Goal: Task Accomplishment & Management: Use online tool/utility

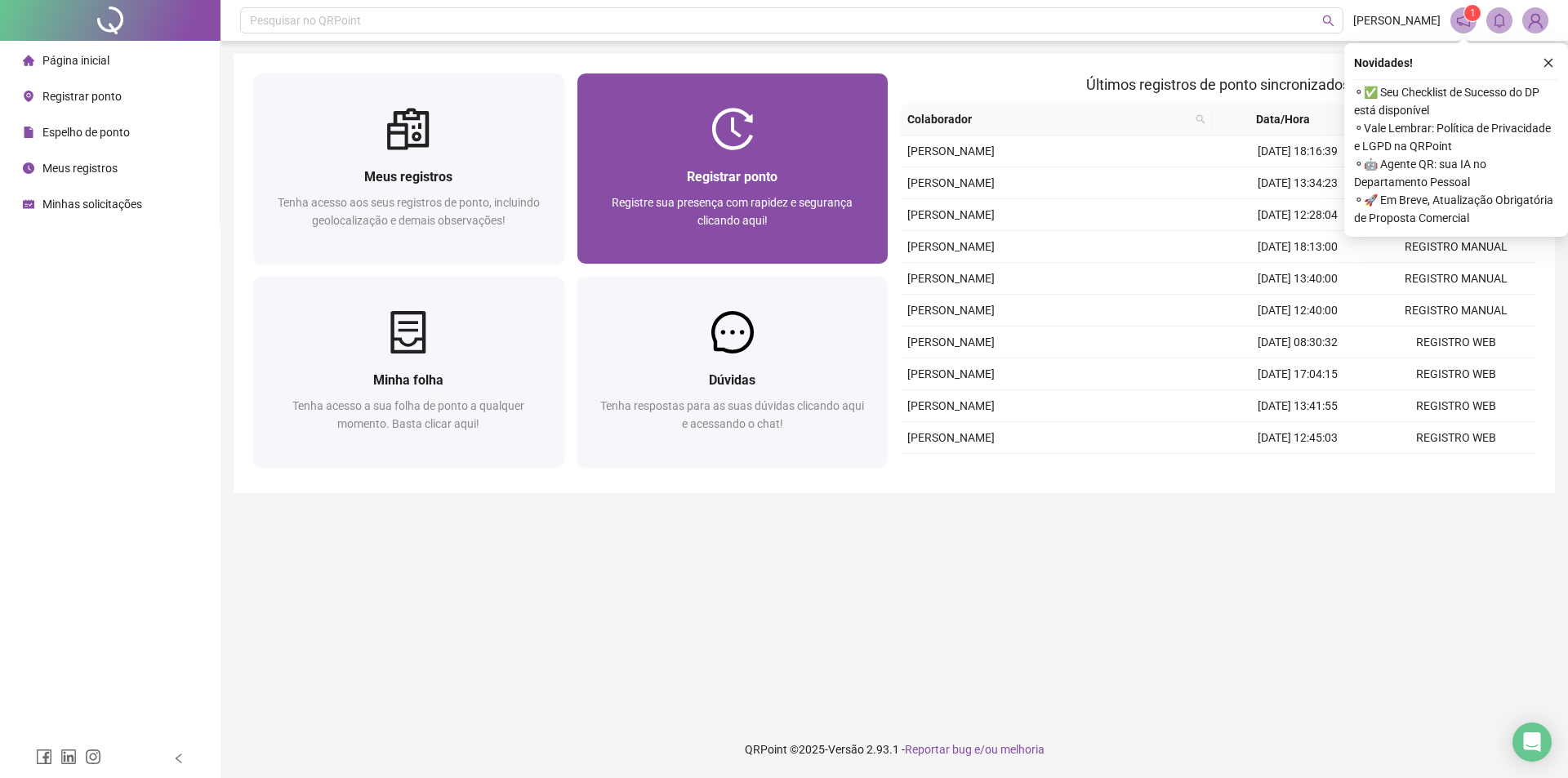
click at [727, 196] on span "Registre sua presença com rapidez e segurança clicando aqui!" at bounding box center [732, 212] width 241 height 31
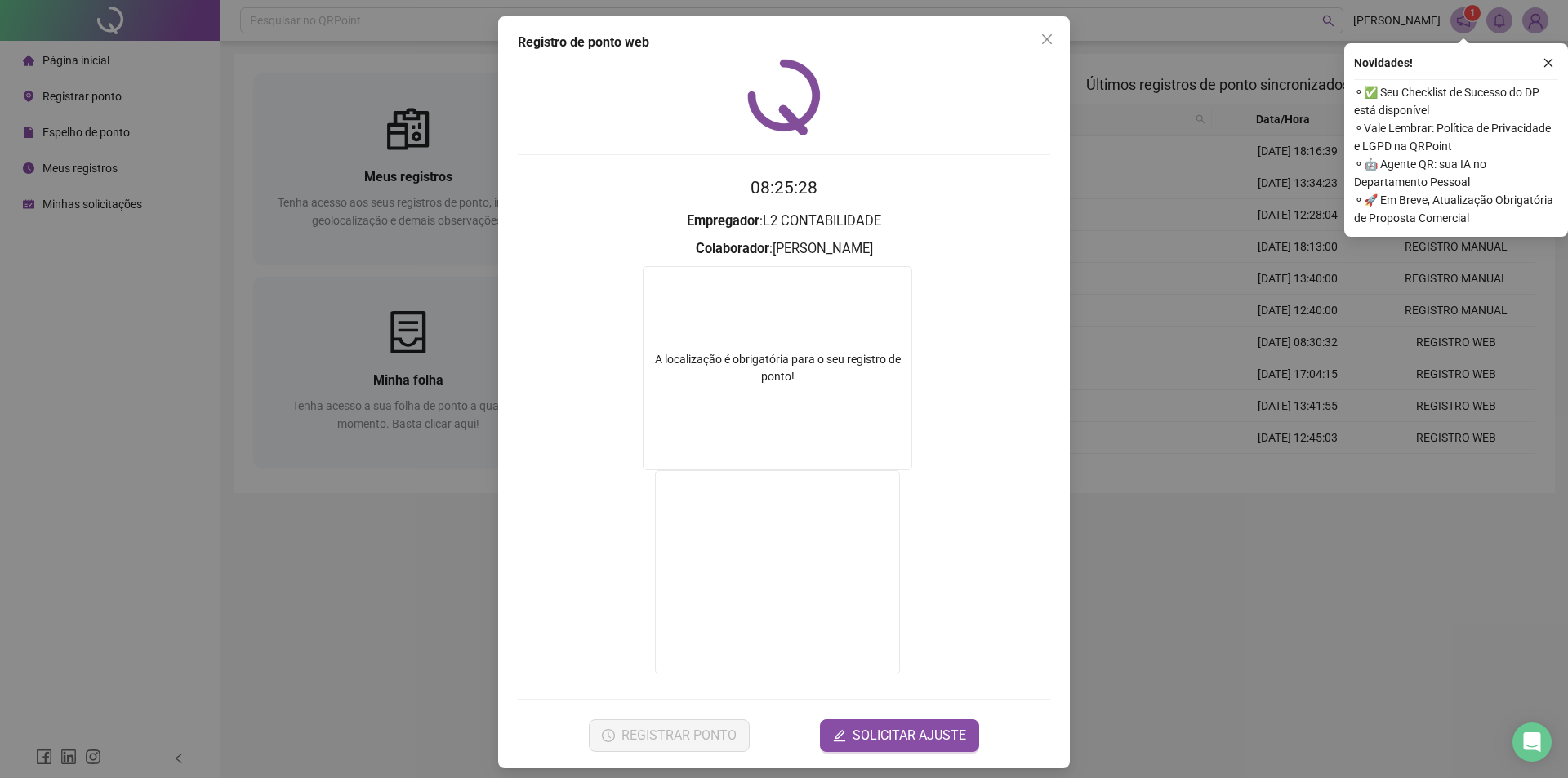
scroll to position [10, 0]
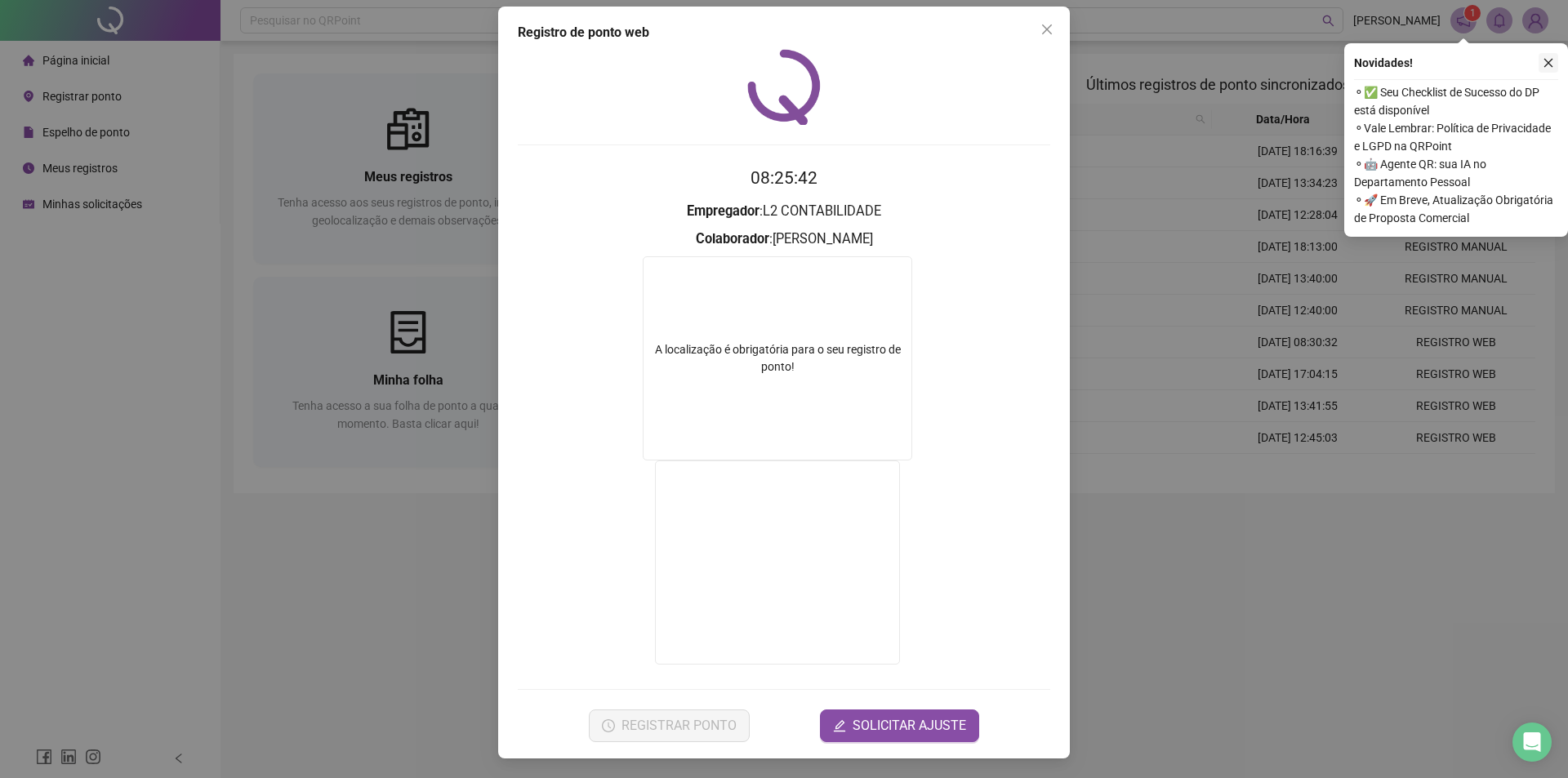
click at [1553, 62] on icon "close" at bounding box center [1549, 63] width 12 height 12
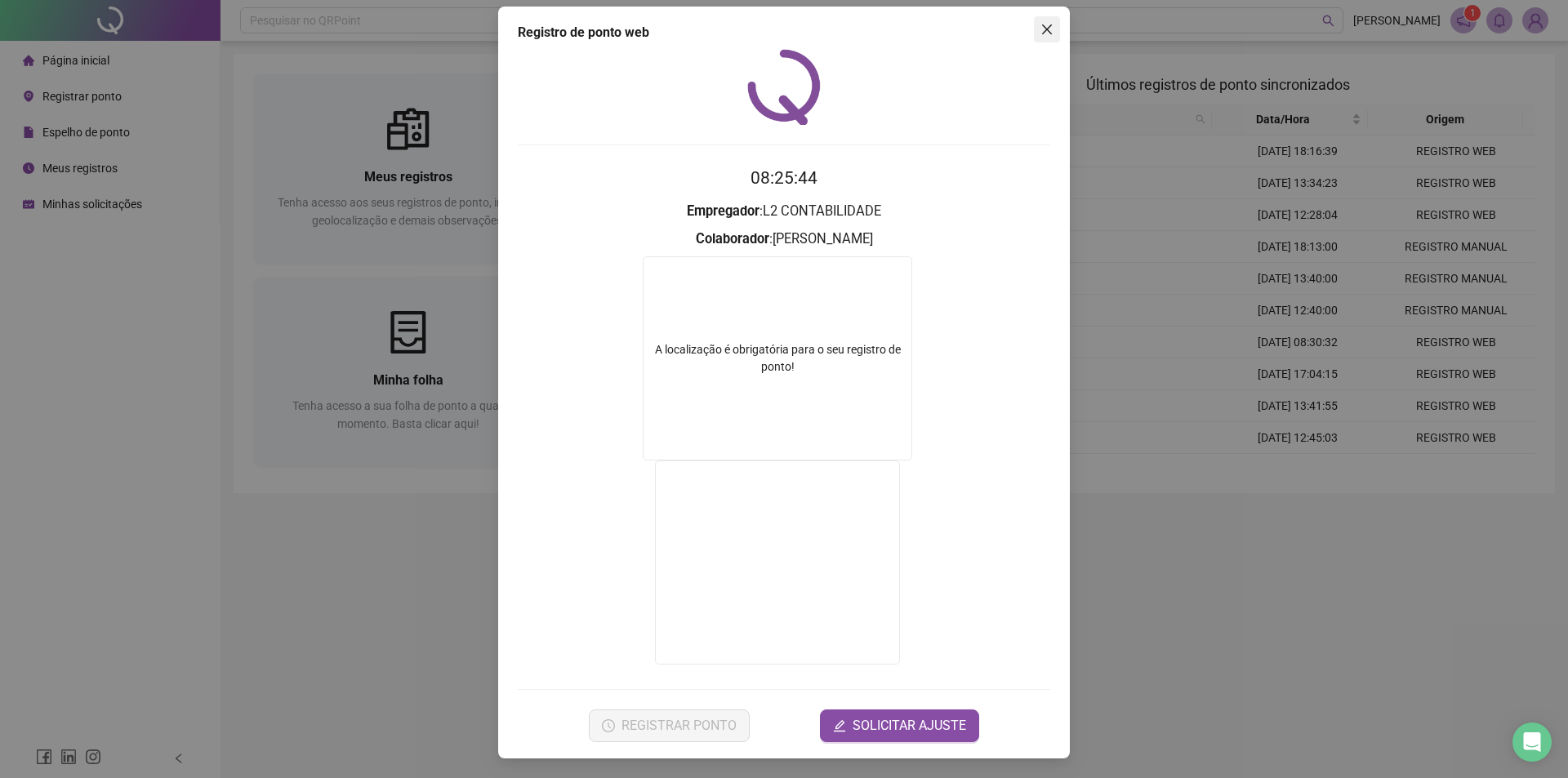
click at [1040, 23] on icon "close" at bounding box center [1047, 30] width 14 height 14
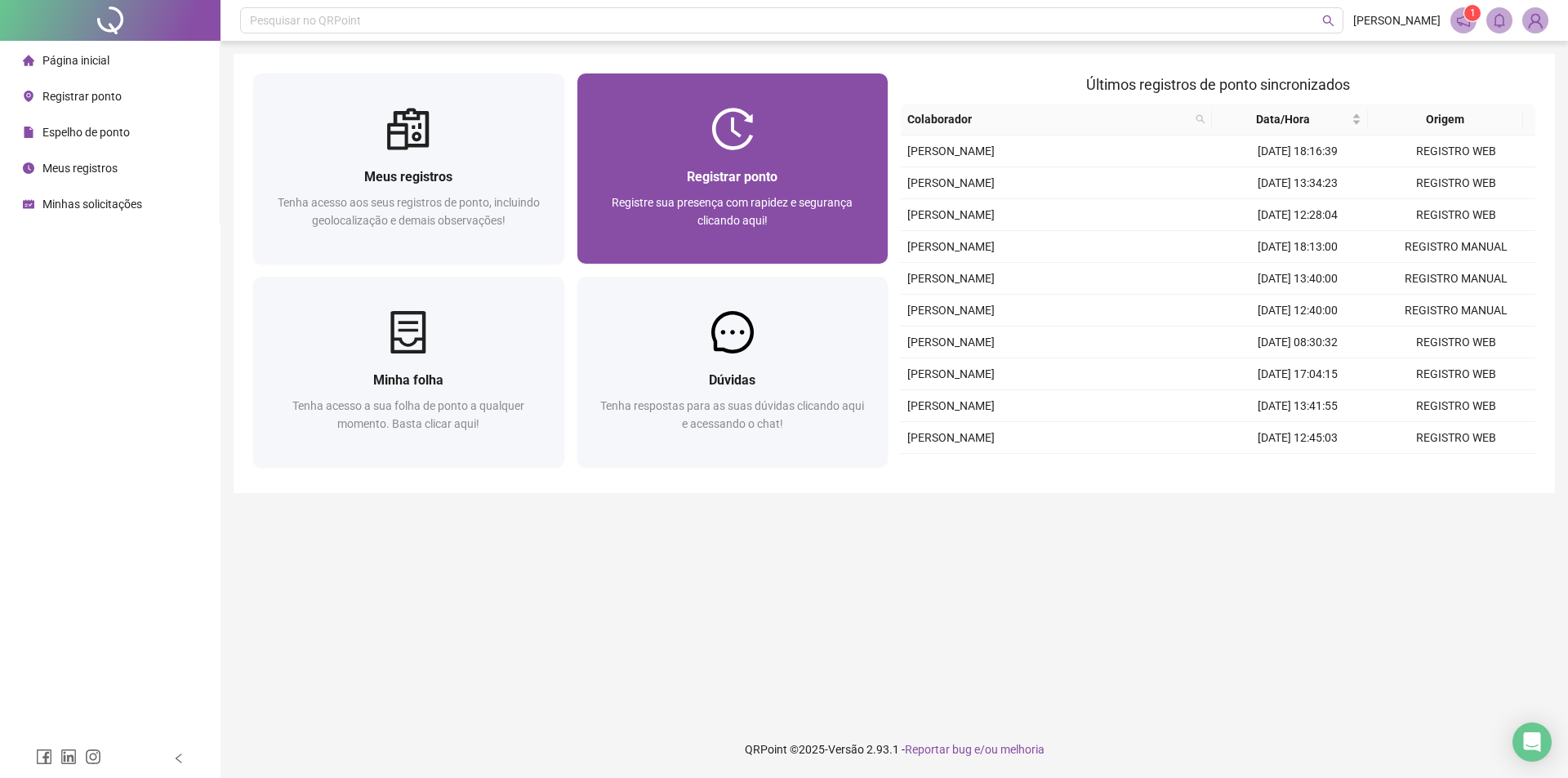
click at [709, 169] on span "Registrar ponto" at bounding box center [732, 177] width 91 height 15
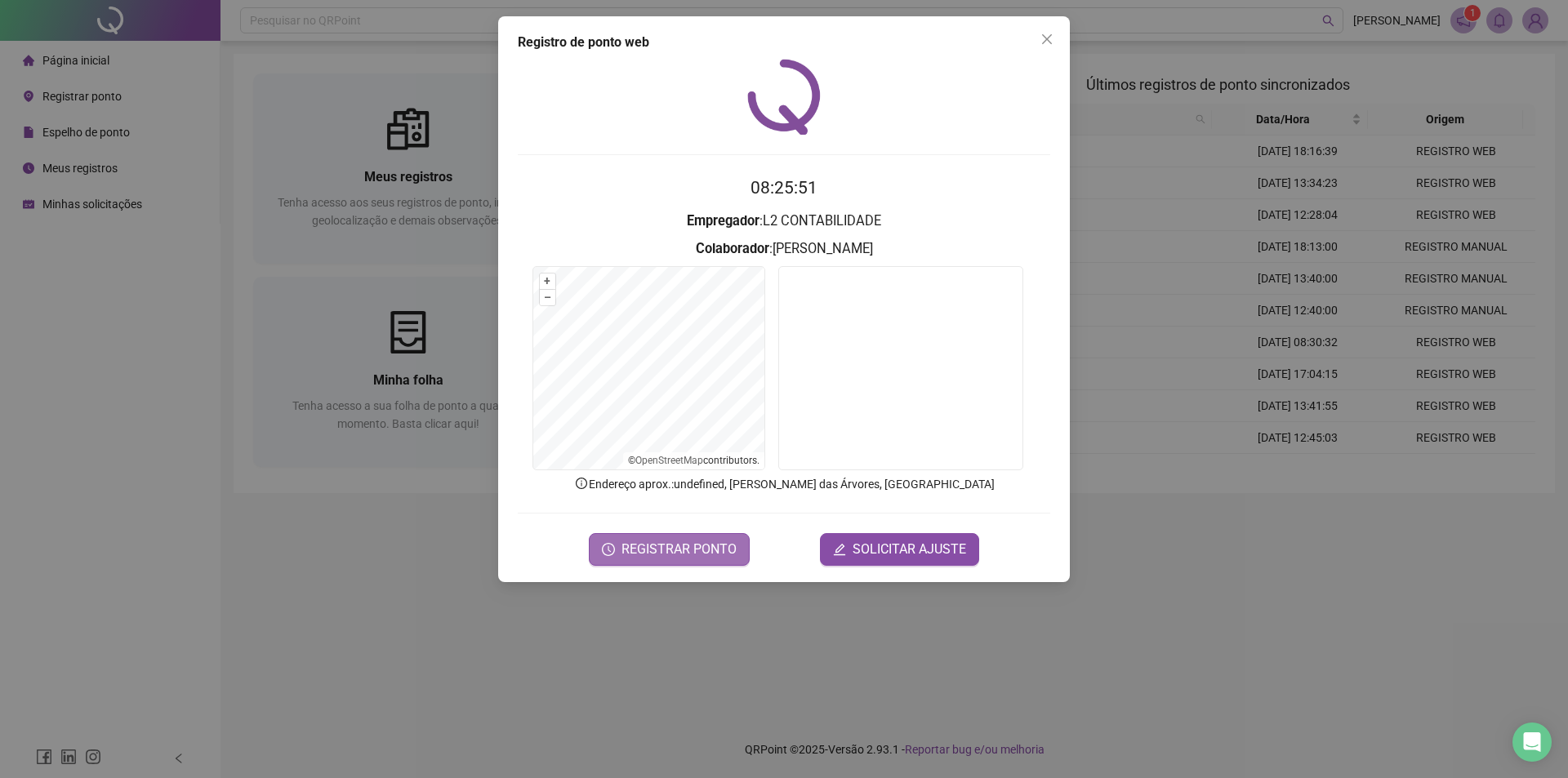
click at [662, 545] on span "REGISTRAR PONTO" at bounding box center [679, 549] width 115 height 19
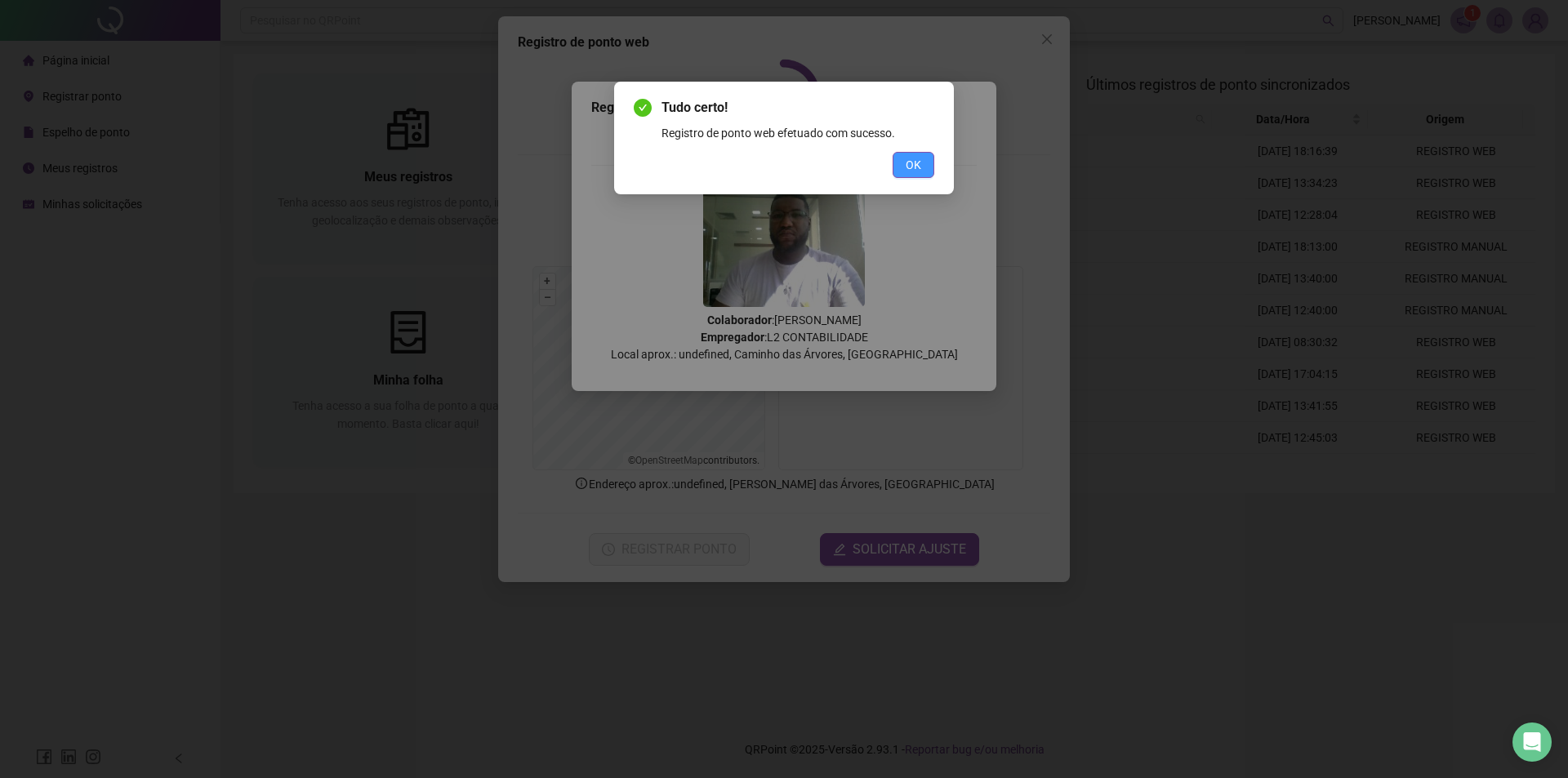
click at [915, 158] on span "OK" at bounding box center [914, 164] width 15 height 18
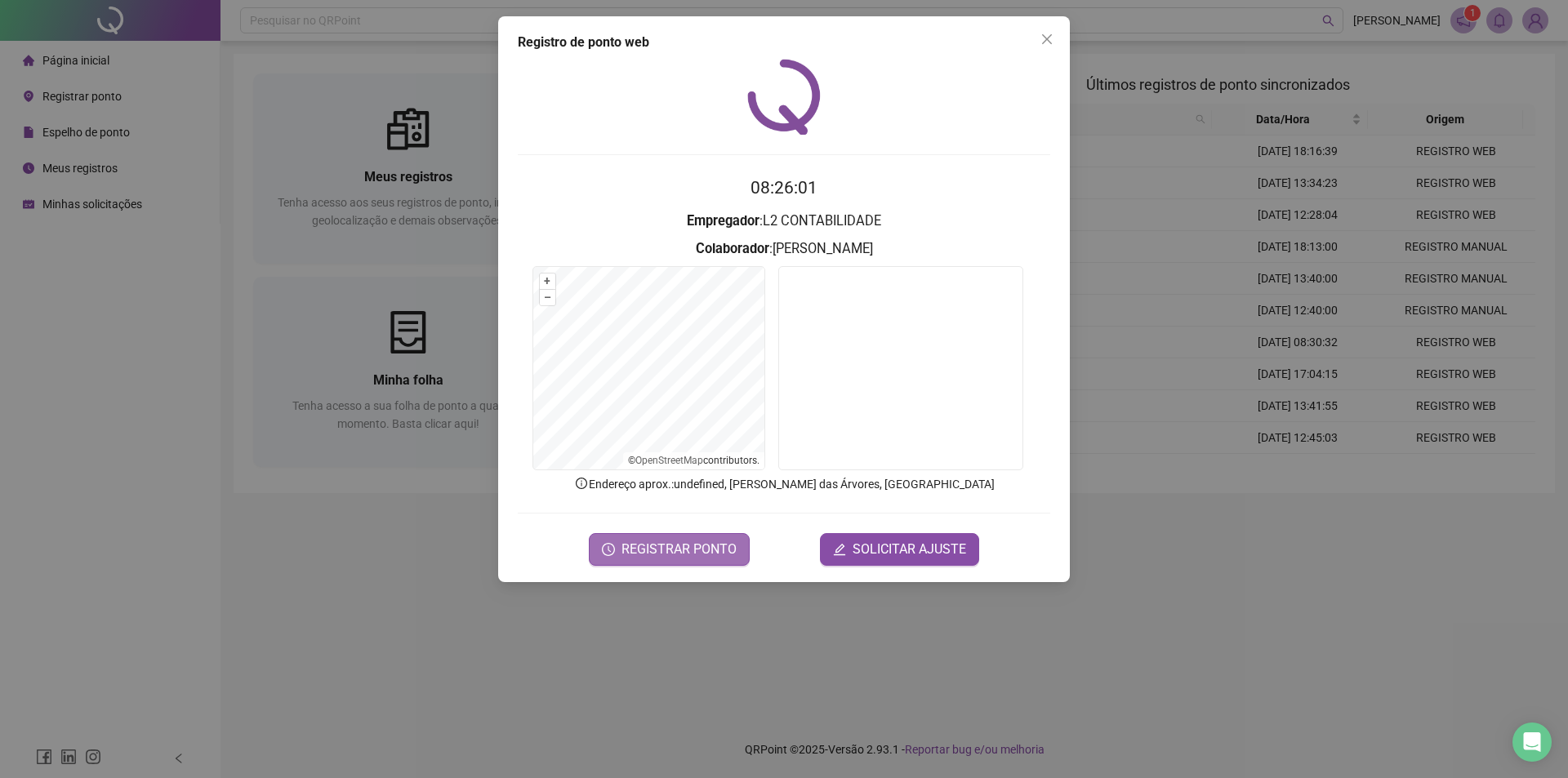
click at [658, 540] on span "REGISTRAR PONTO" at bounding box center [679, 549] width 115 height 19
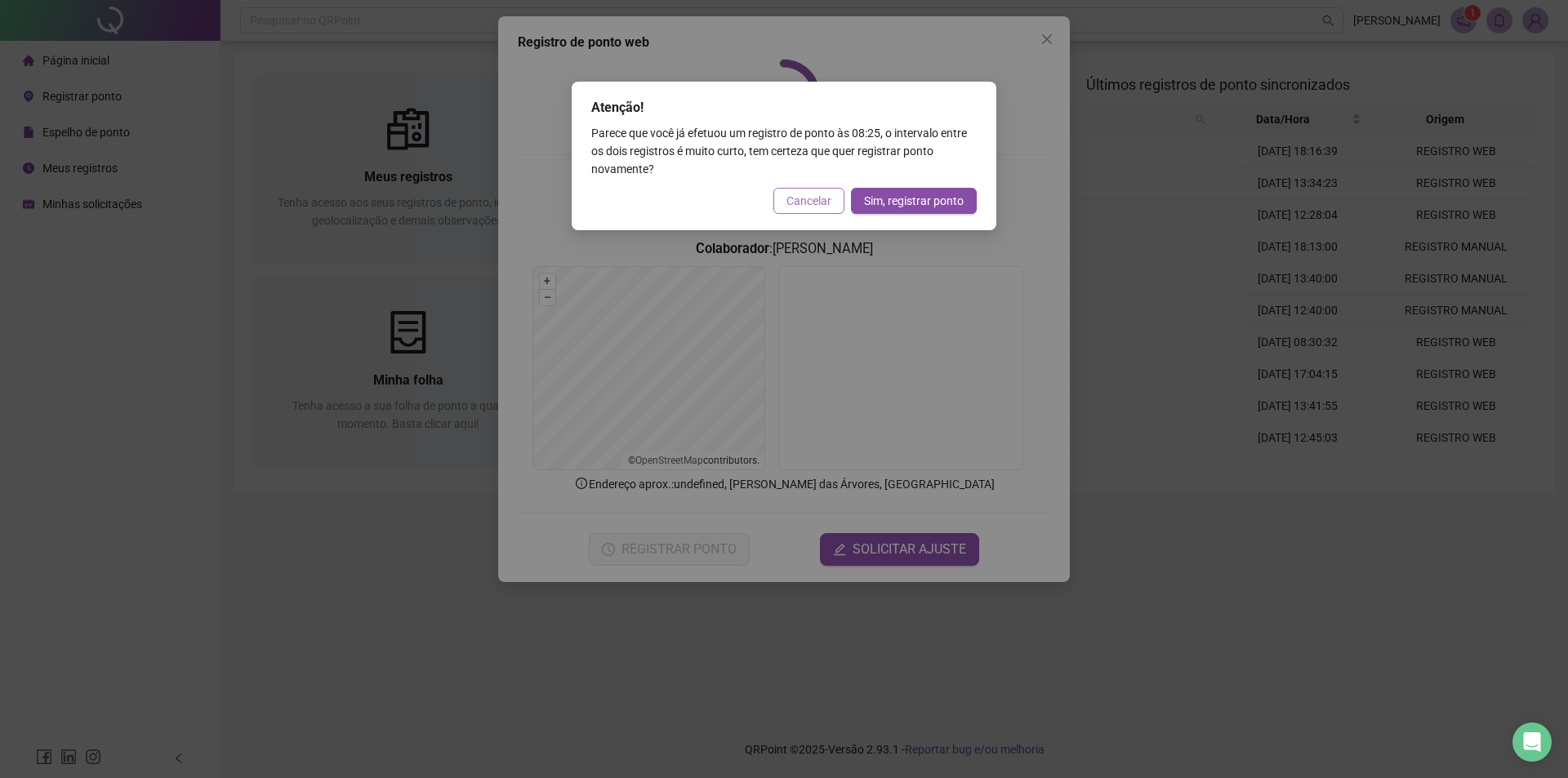
click at [802, 203] on span "Cancelar" at bounding box center [808, 201] width 44 height 18
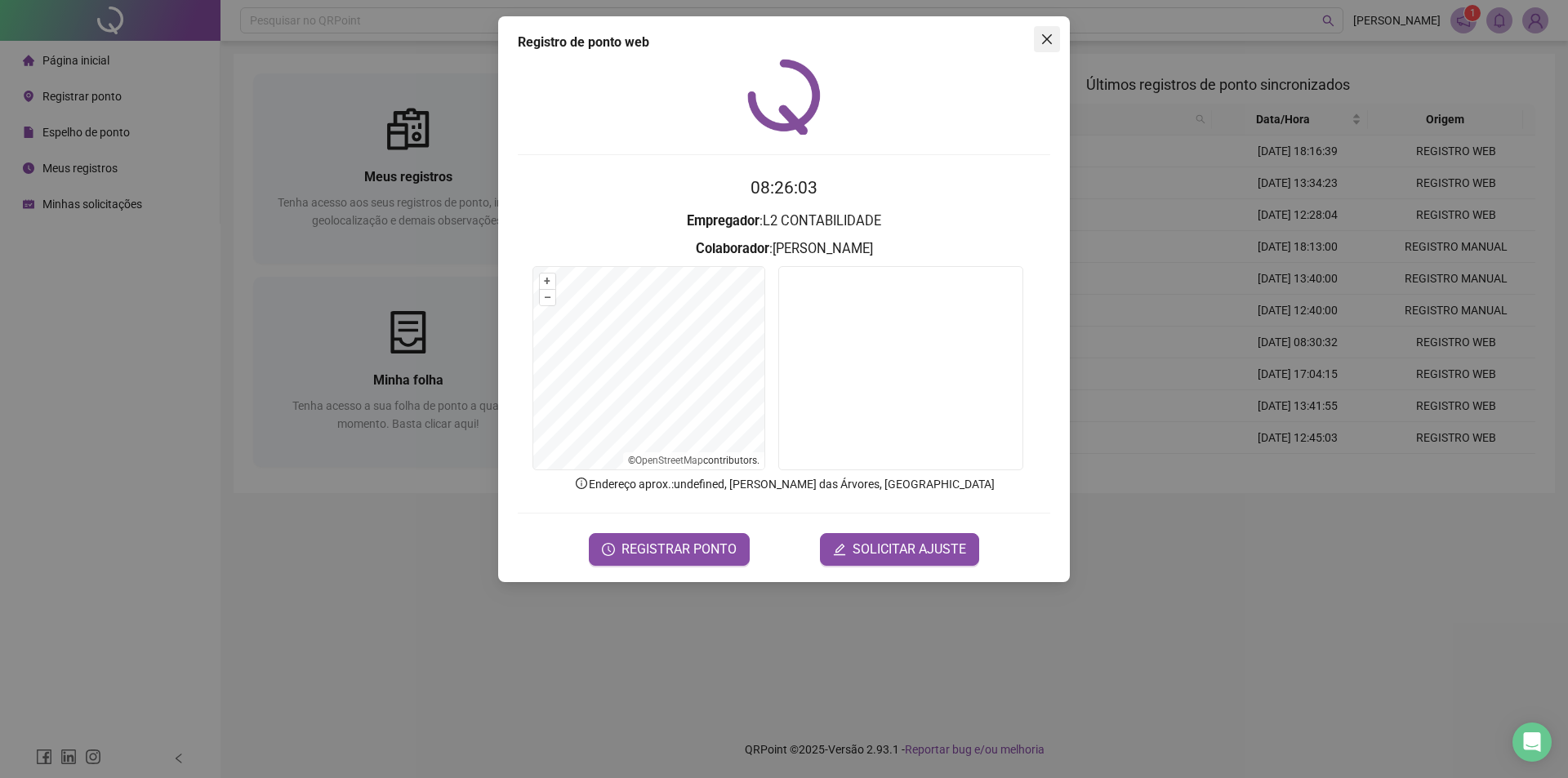
click at [1053, 34] on icon "close" at bounding box center [1047, 40] width 14 height 14
